Goal: Learn about a topic

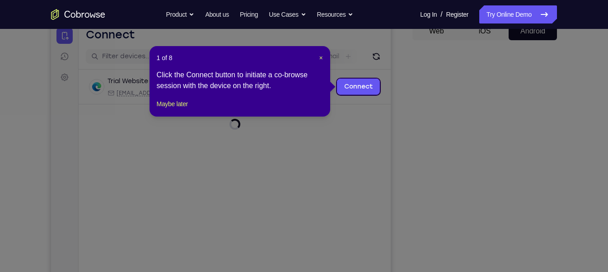
scroll to position [94, 0]
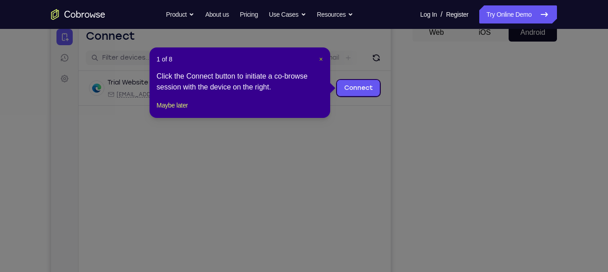
click at [321, 59] on span "×" at bounding box center [321, 59] width 4 height 7
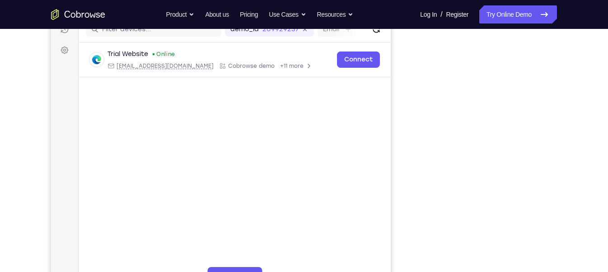
scroll to position [121, 0]
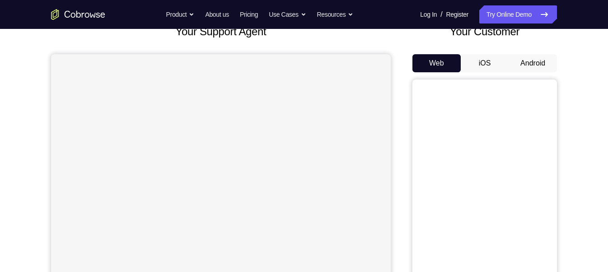
scroll to position [63, 0]
click at [542, 60] on button "Android" at bounding box center [533, 63] width 48 height 18
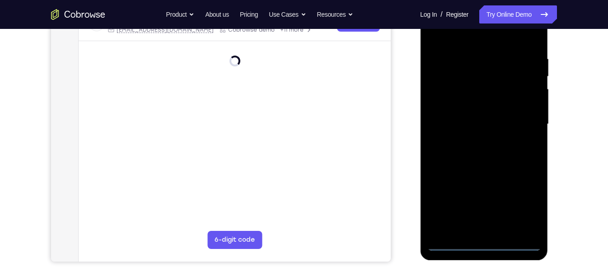
scroll to position [161, 0]
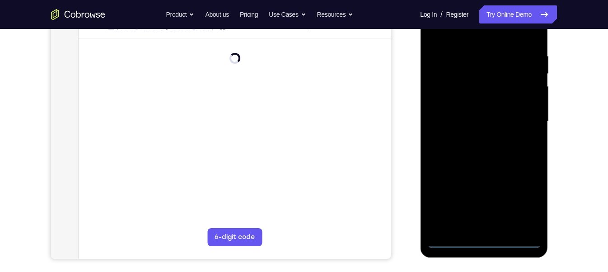
click at [488, 239] on div at bounding box center [484, 121] width 114 height 253
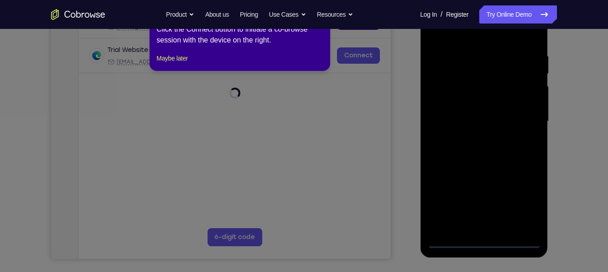
click at [485, 240] on icon at bounding box center [308, 136] width 616 height 272
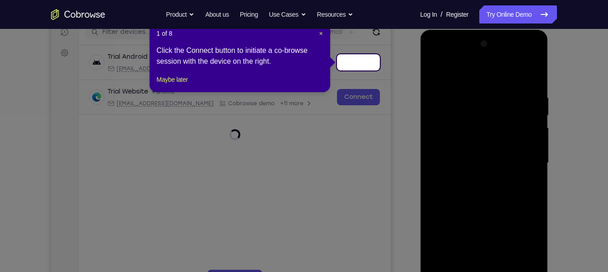
scroll to position [119, 0]
click at [322, 34] on span "×" at bounding box center [321, 33] width 4 height 7
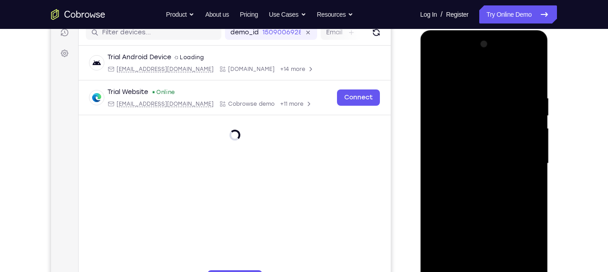
click at [520, 248] on div at bounding box center [484, 163] width 114 height 253
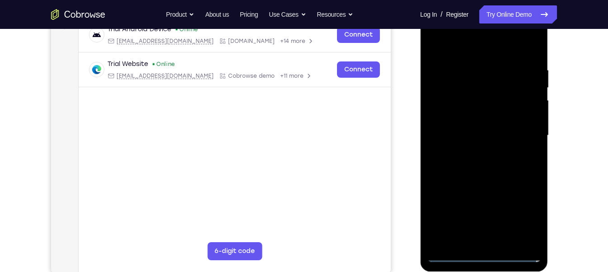
scroll to position [148, 0]
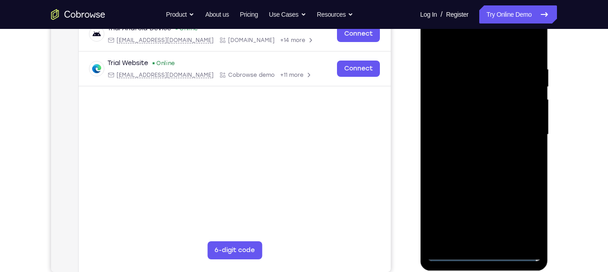
click at [528, 218] on div at bounding box center [484, 134] width 114 height 253
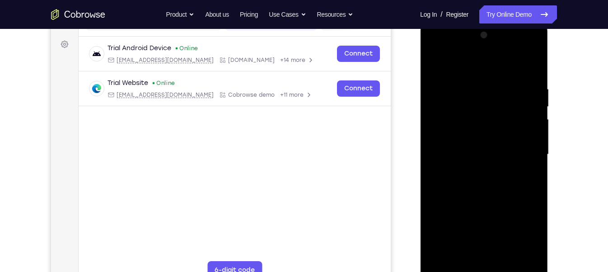
scroll to position [123, 0]
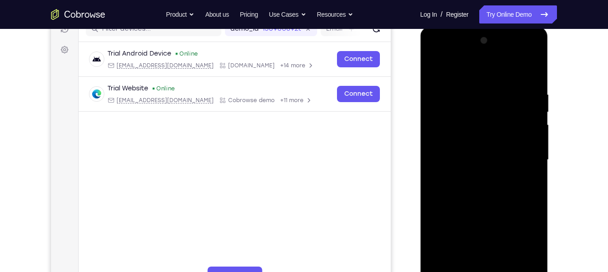
click at [435, 55] on div at bounding box center [484, 159] width 114 height 253
click at [525, 157] on div at bounding box center [484, 159] width 114 height 253
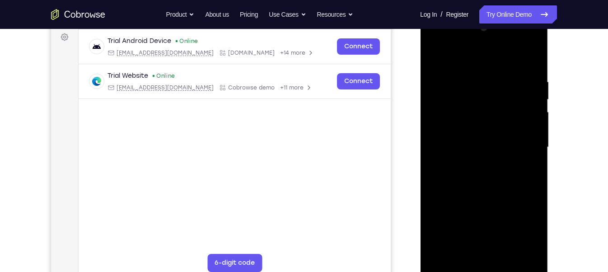
scroll to position [136, 0]
click at [473, 165] on div at bounding box center [484, 146] width 114 height 253
click at [472, 136] on div at bounding box center [484, 146] width 114 height 253
click at [459, 131] on div at bounding box center [484, 146] width 114 height 253
click at [466, 146] on div at bounding box center [484, 146] width 114 height 253
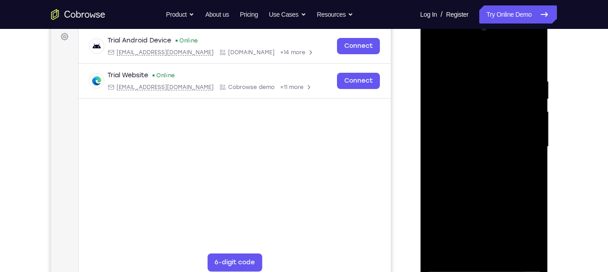
click at [478, 179] on div at bounding box center [484, 146] width 114 height 253
click at [488, 167] on div at bounding box center [484, 146] width 114 height 253
click at [494, 189] on div at bounding box center [484, 146] width 114 height 253
click at [464, 254] on div at bounding box center [484, 146] width 114 height 253
click at [464, 56] on div at bounding box center [484, 146] width 114 height 253
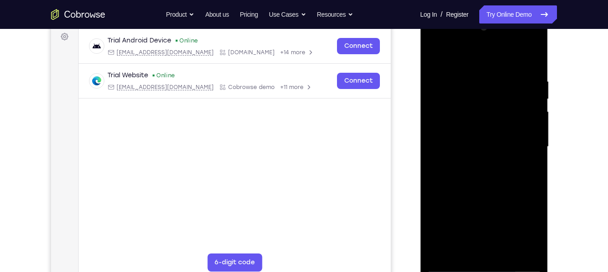
click at [465, 80] on div at bounding box center [484, 146] width 114 height 253
click at [435, 56] on div at bounding box center [484, 146] width 114 height 253
click at [465, 100] on div at bounding box center [484, 146] width 114 height 253
click at [491, 89] on div at bounding box center [484, 146] width 114 height 253
click at [492, 178] on div at bounding box center [484, 146] width 114 height 253
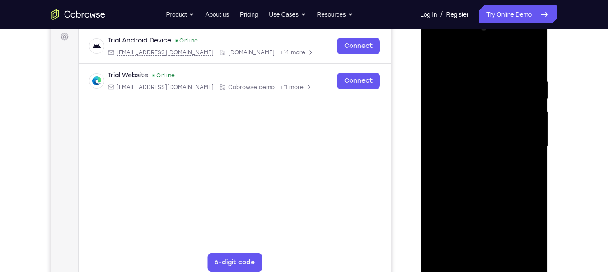
click at [435, 55] on div at bounding box center [484, 146] width 114 height 253
click at [530, 54] on div at bounding box center [484, 146] width 114 height 253
click at [447, 254] on div at bounding box center [484, 146] width 114 height 253
click at [476, 71] on div at bounding box center [484, 146] width 114 height 253
click at [532, 127] on div at bounding box center [484, 146] width 114 height 253
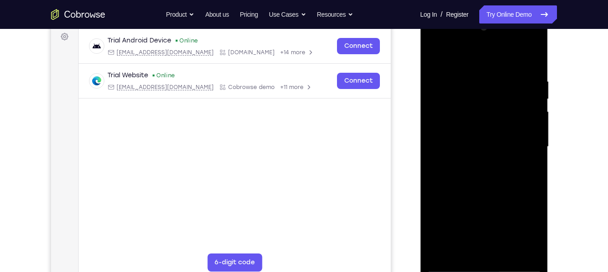
click at [538, 133] on div at bounding box center [484, 146] width 114 height 253
click at [534, 134] on div at bounding box center [484, 146] width 114 height 253
click at [532, 99] on div at bounding box center [484, 146] width 114 height 253
click at [533, 116] on div at bounding box center [484, 146] width 114 height 253
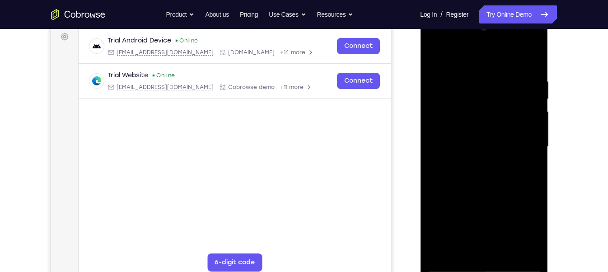
click at [533, 116] on div at bounding box center [484, 146] width 114 height 253
click at [533, 115] on div at bounding box center [484, 146] width 114 height 253
click at [534, 115] on div at bounding box center [484, 146] width 114 height 253
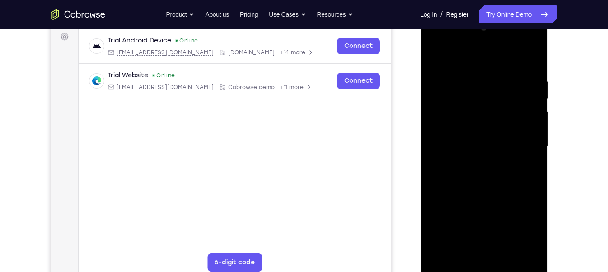
click at [531, 123] on div at bounding box center [484, 146] width 114 height 253
click at [537, 114] on div at bounding box center [484, 146] width 114 height 253
click at [533, 64] on div at bounding box center [484, 146] width 114 height 253
click at [532, 61] on div at bounding box center [484, 146] width 114 height 253
